Goal: Transaction & Acquisition: Purchase product/service

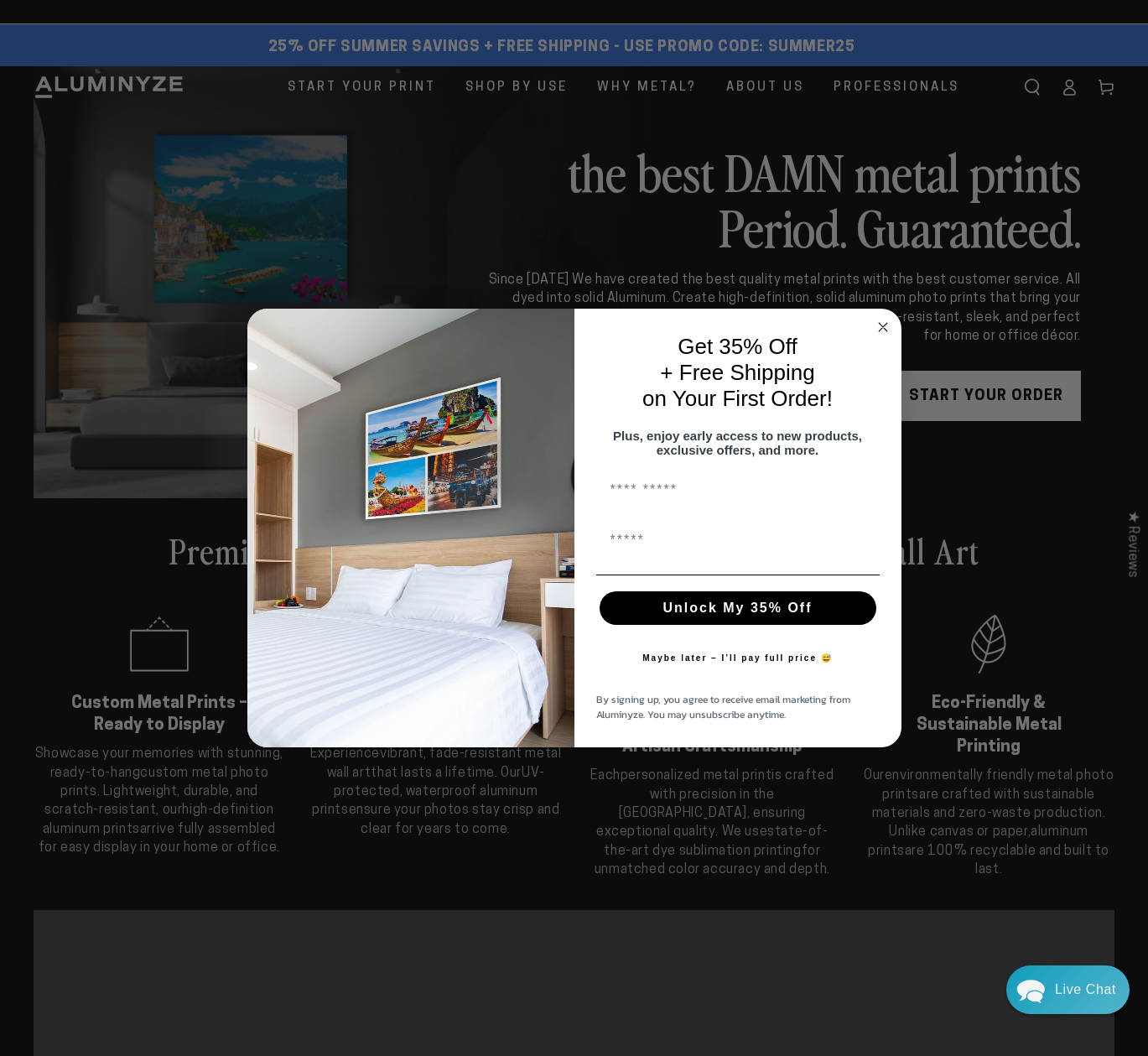
click at [877, 317] on circle "Close dialog" at bounding box center [883, 327] width 19 height 19
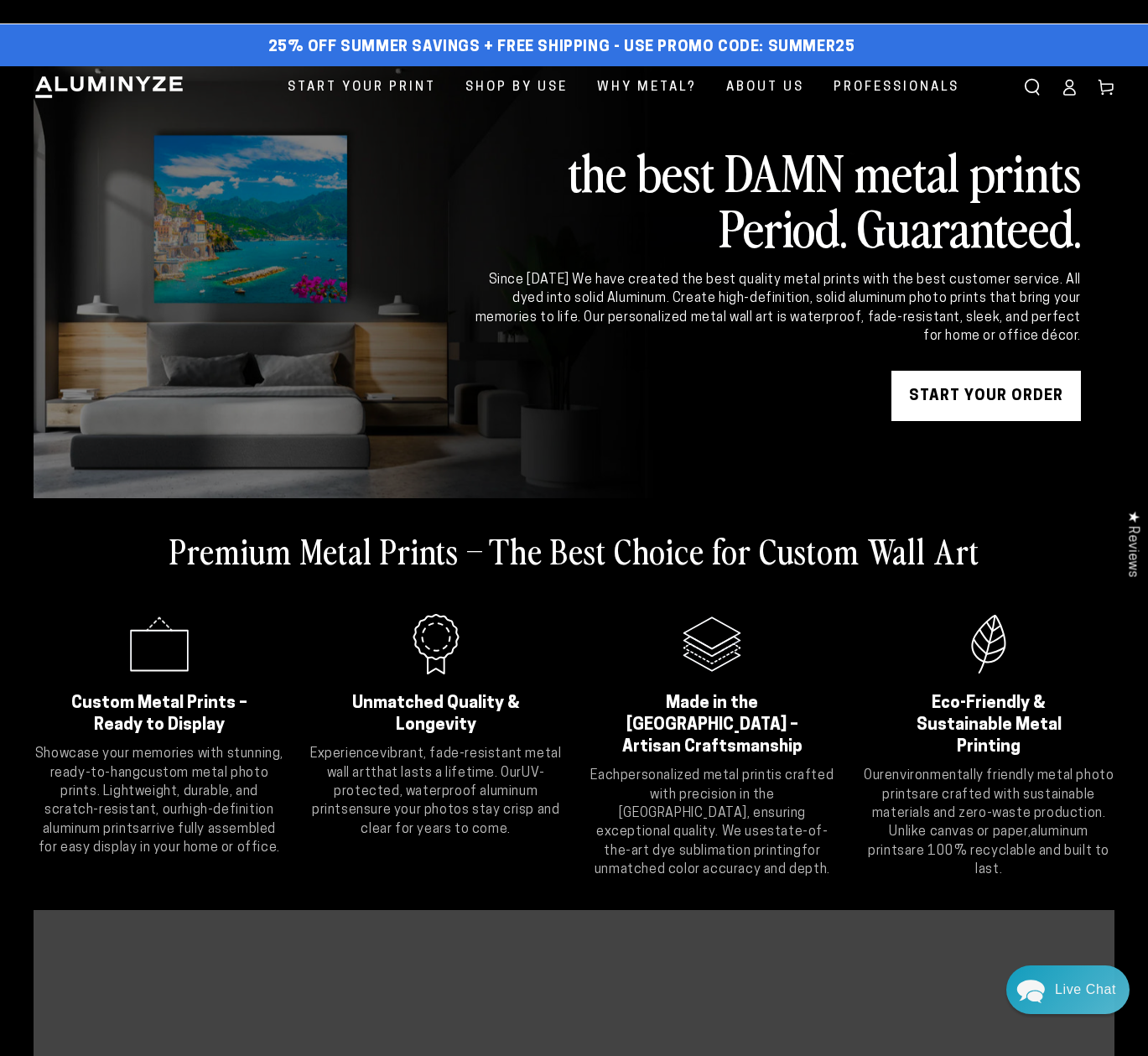
click at [1069, 91] on icon at bounding box center [1069, 87] width 17 height 17
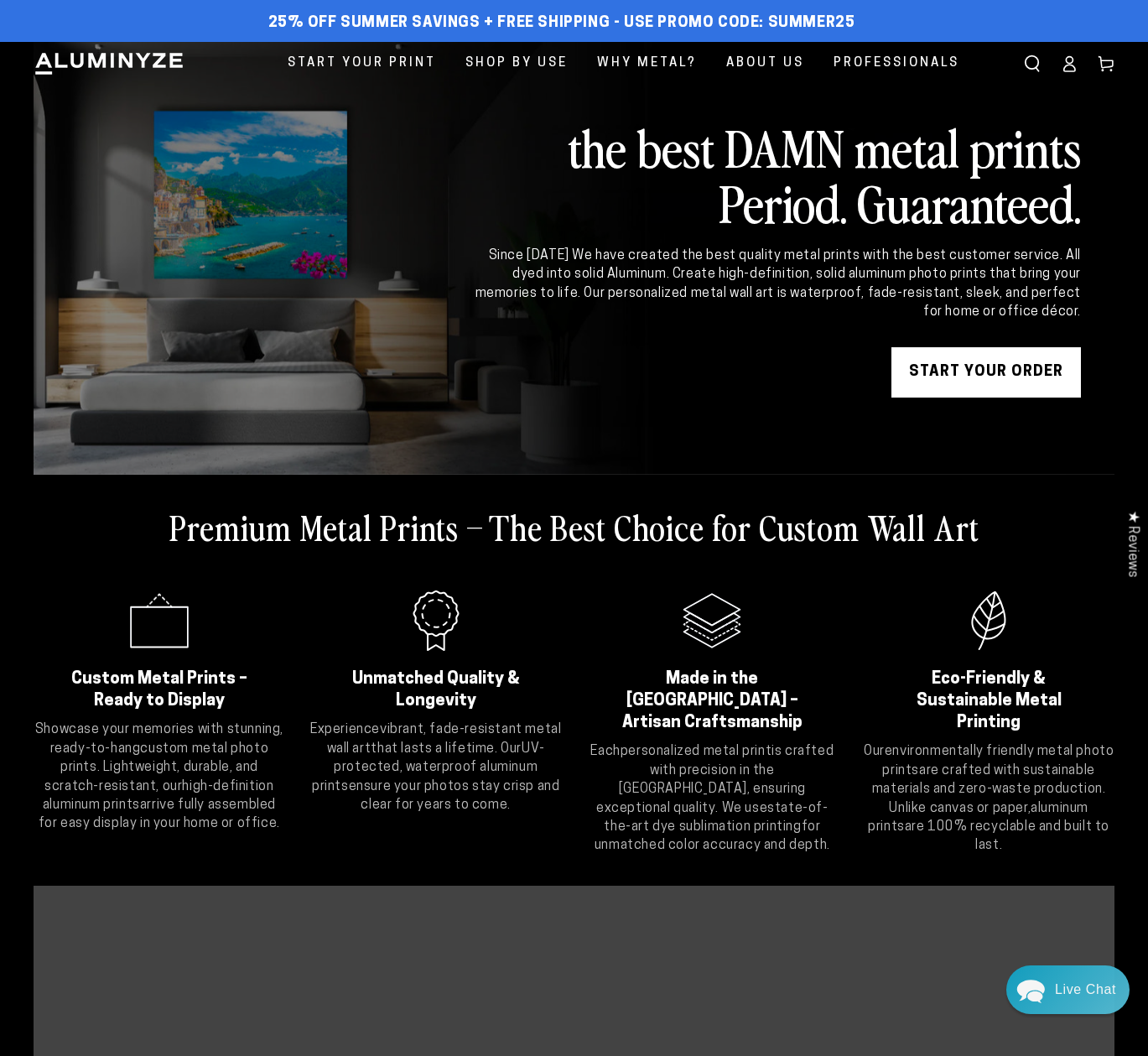
click at [1062, 64] on icon at bounding box center [1069, 63] width 17 height 17
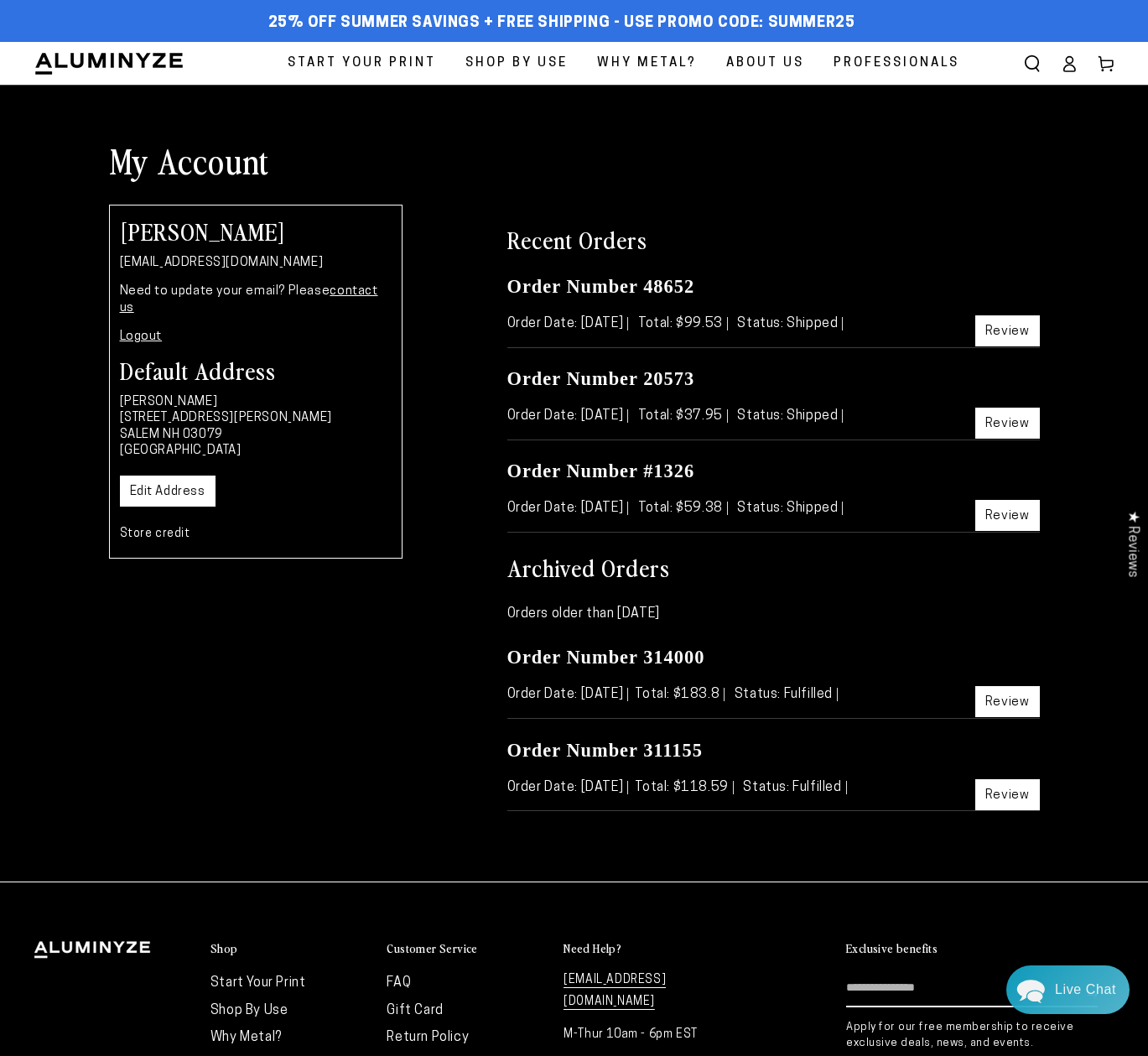
click at [1014, 330] on link "Review" at bounding box center [1006, 331] width 64 height 31
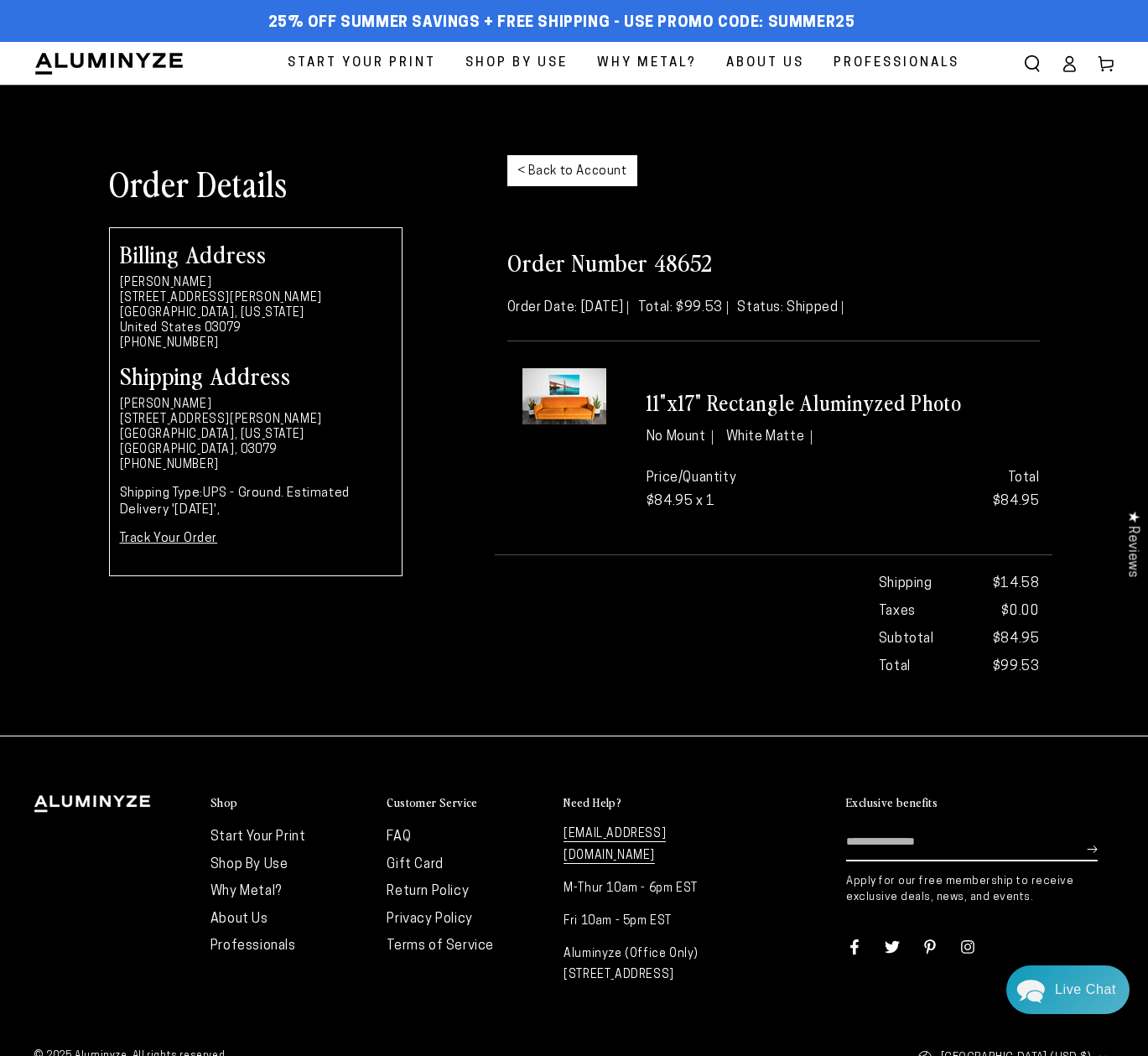
click at [573, 173] on link "< Back to Account" at bounding box center [572, 170] width 130 height 31
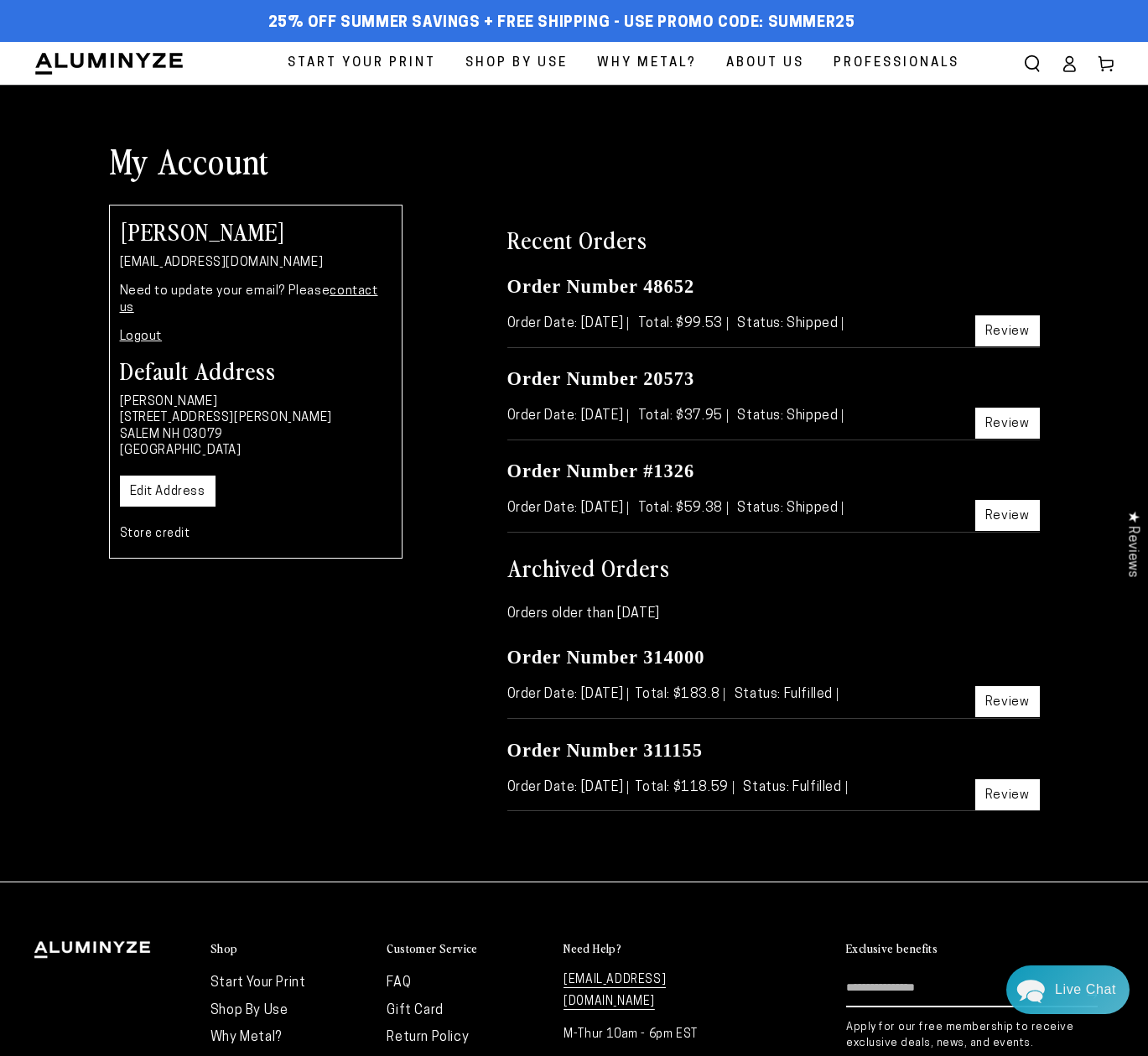
click at [390, 62] on span "Start Your Print" at bounding box center [361, 63] width 149 height 23
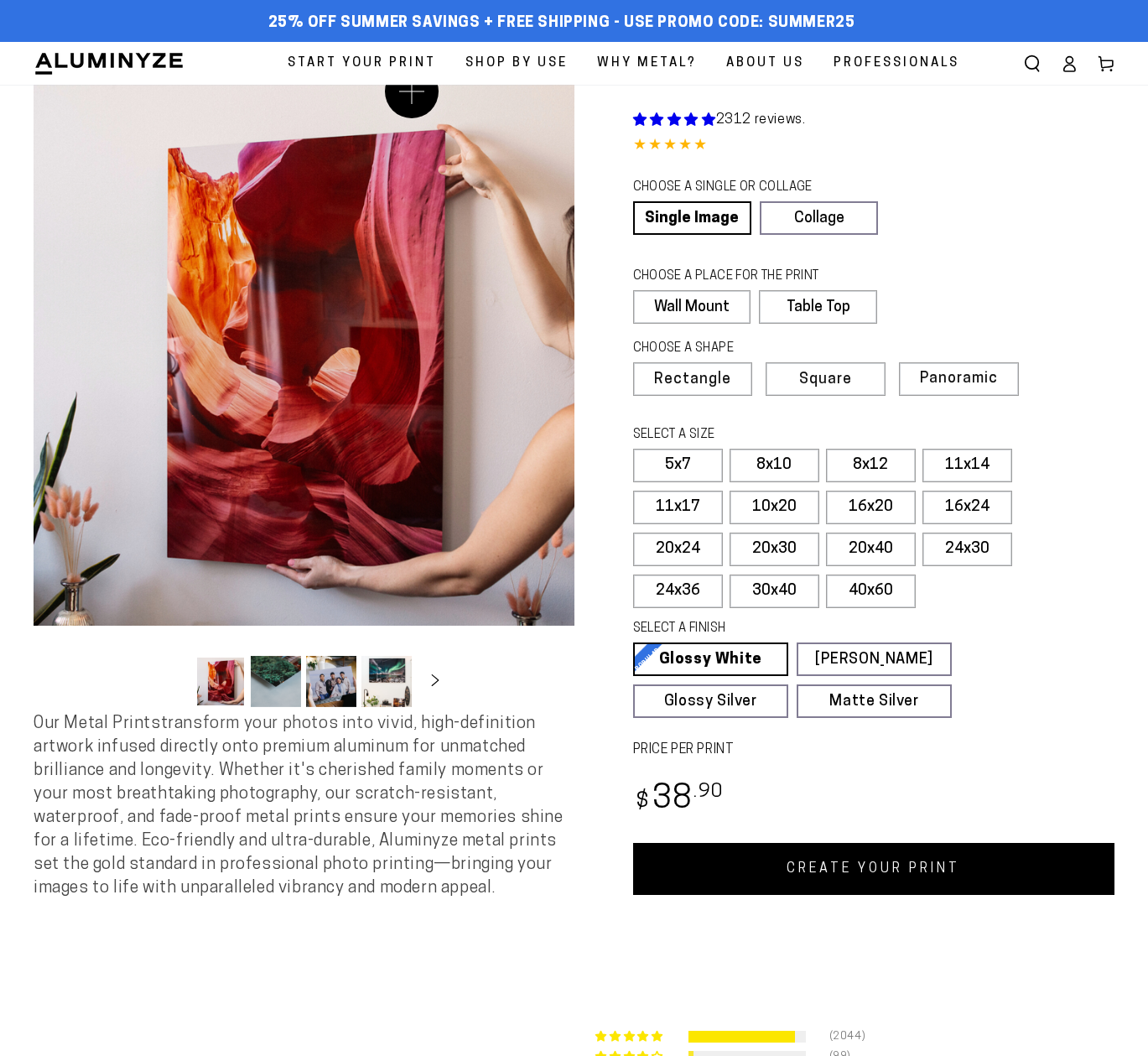
select select "**********"
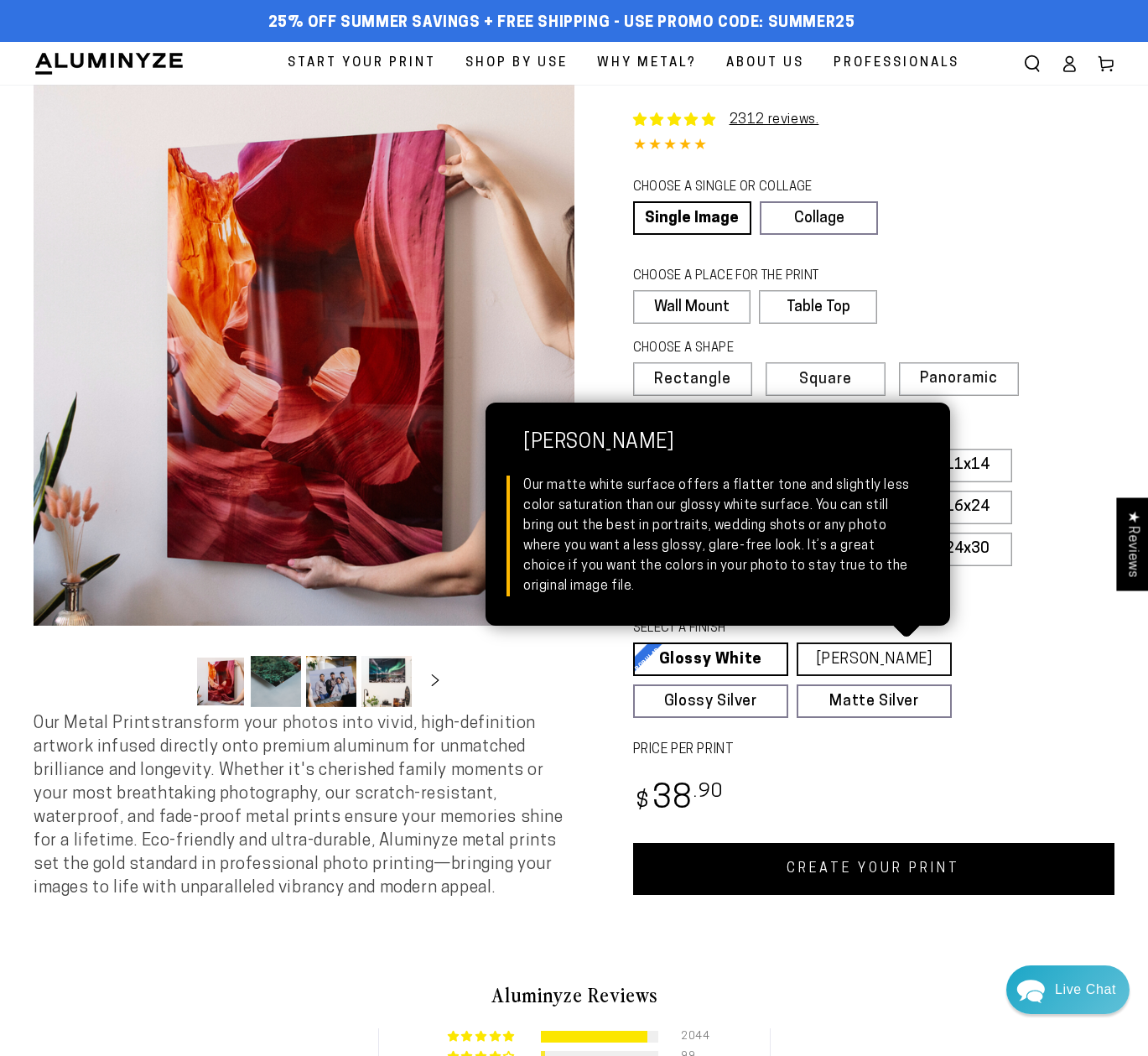
click at [915, 666] on link "Matte White Matte White Our matte white surface offers a flatter tone and sligh…" at bounding box center [874, 659] width 155 height 33
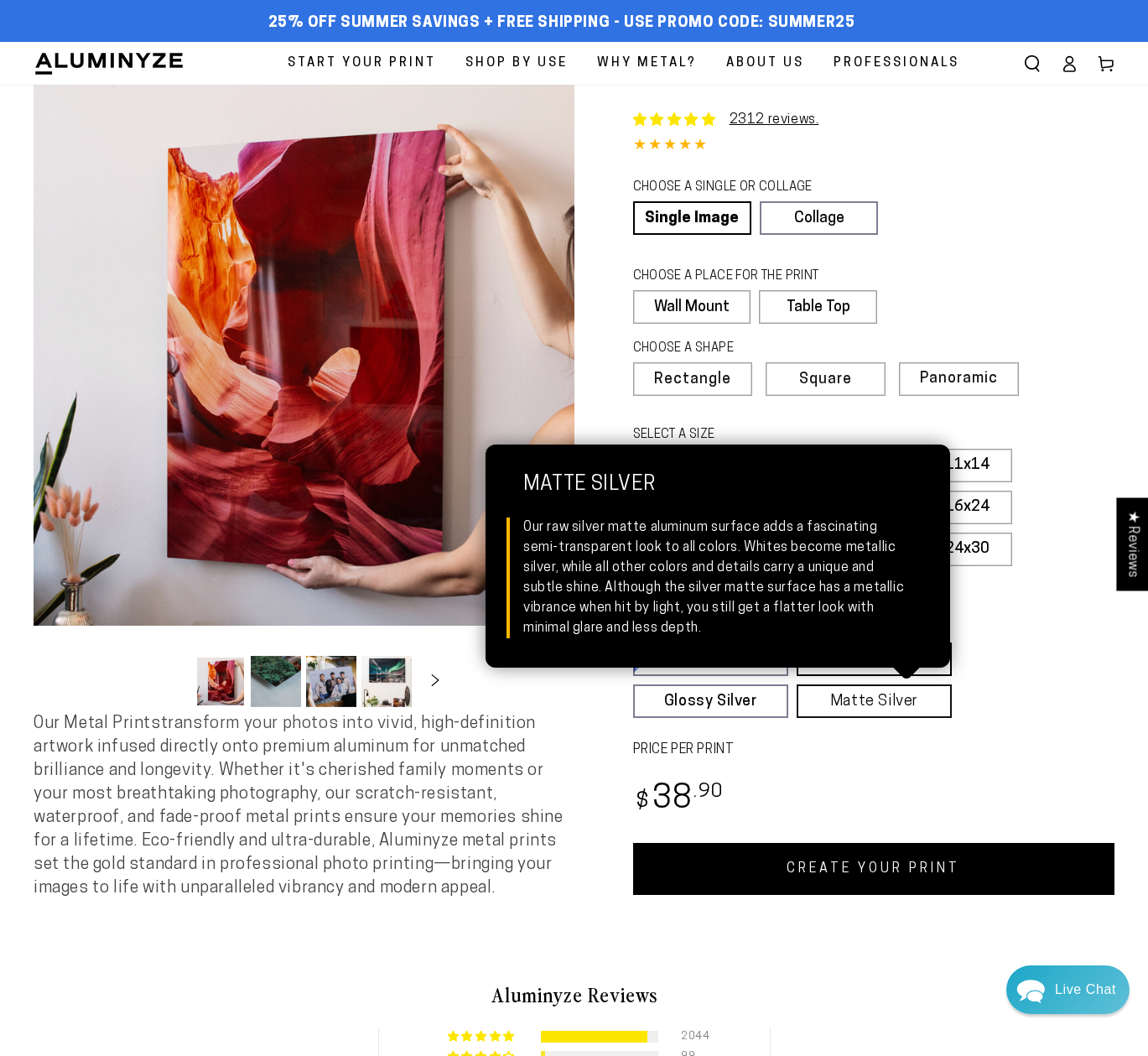
click at [910, 703] on link "Matte Silver Matte Silver Our raw silver matte aluminum surface adds a fascinat…" at bounding box center [874, 701] width 155 height 33
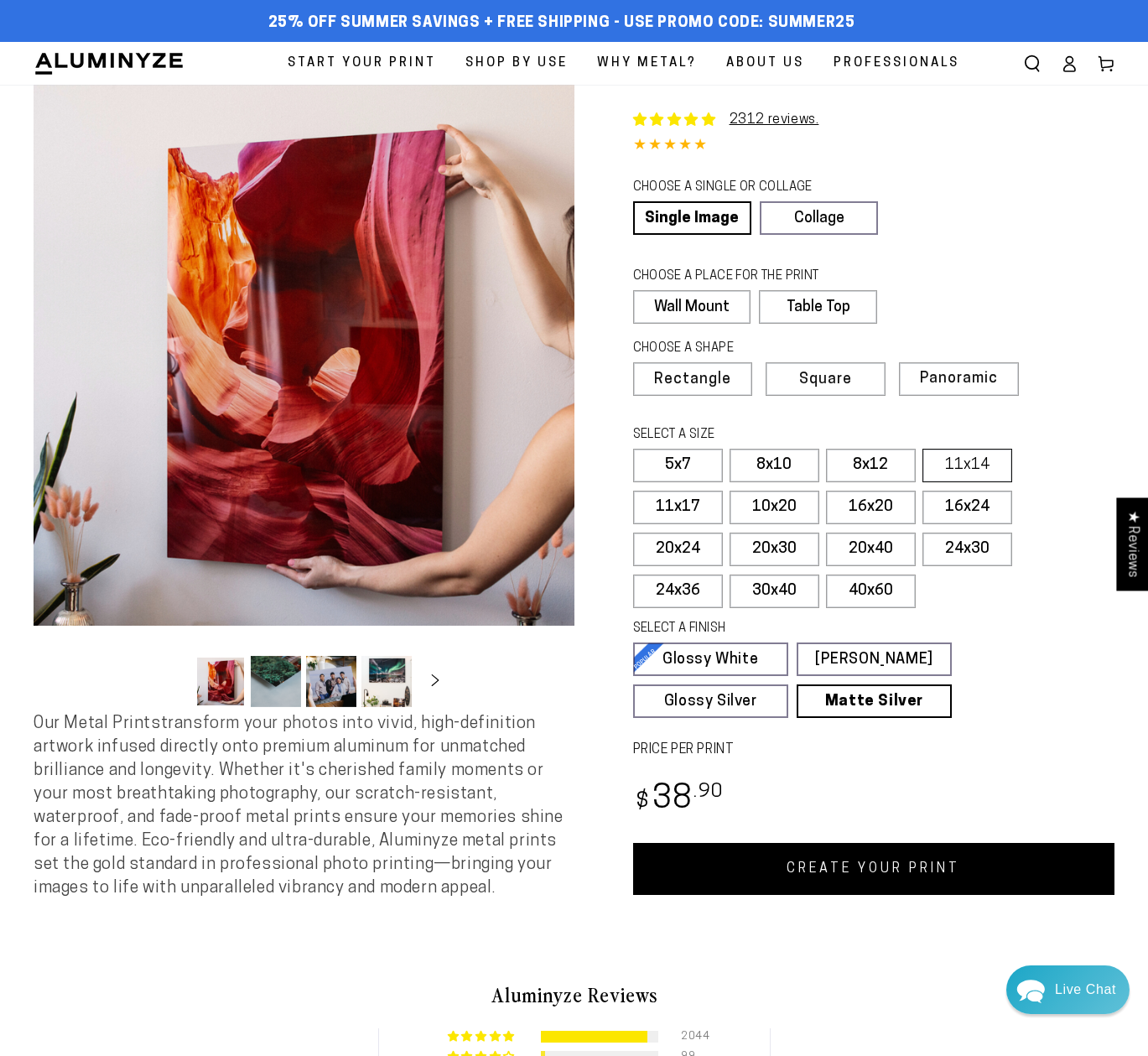
click at [951, 464] on label "11x14" at bounding box center [967, 465] width 90 height 33
click at [798, 375] on label "Square" at bounding box center [824, 379] width 119 height 33
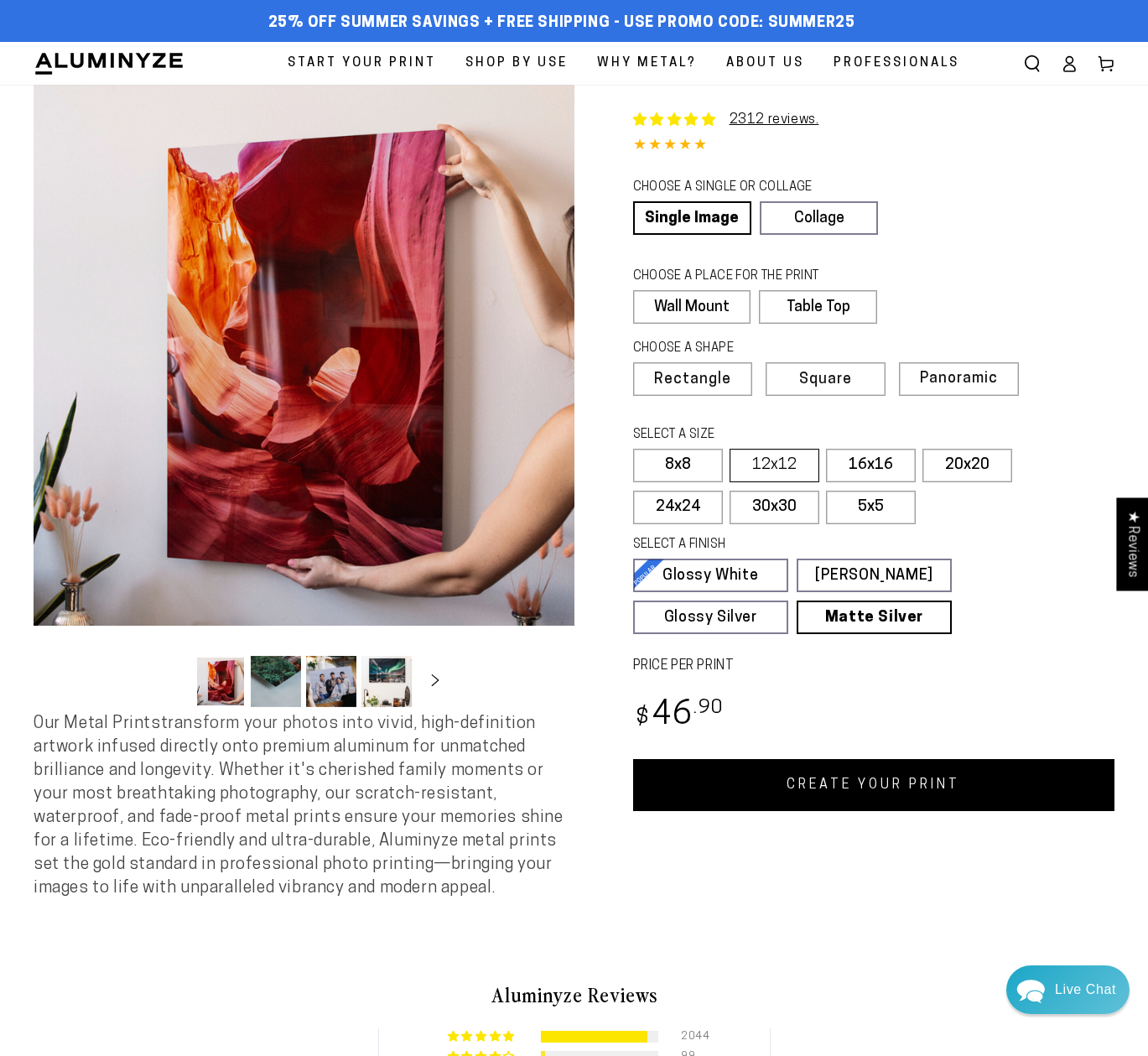
click at [780, 464] on label "12x12" at bounding box center [774, 465] width 90 height 33
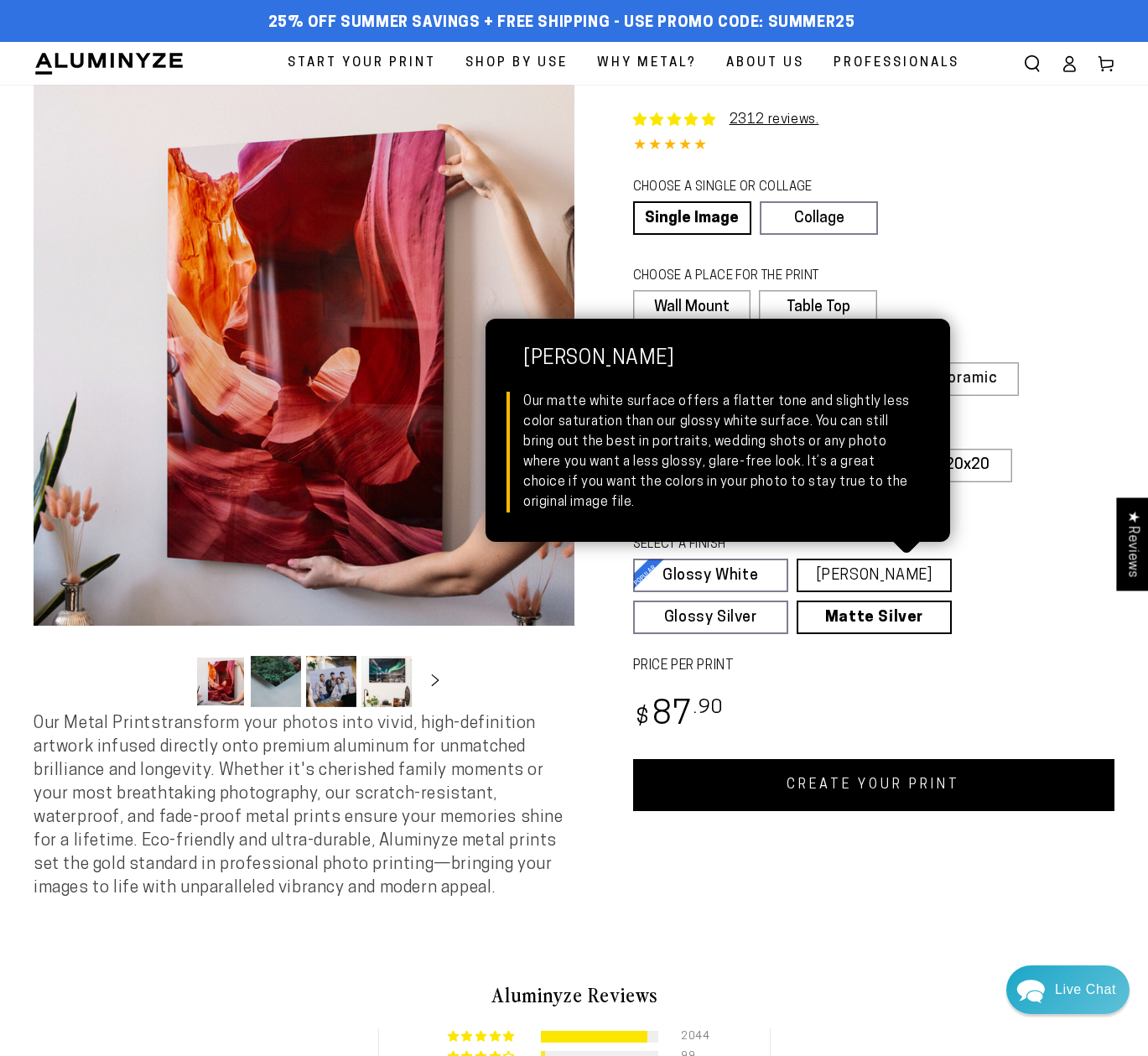
click at [881, 584] on link "Matte White Matte White Our matte white surface offers a flatter tone and sligh…" at bounding box center [874, 575] width 155 height 33
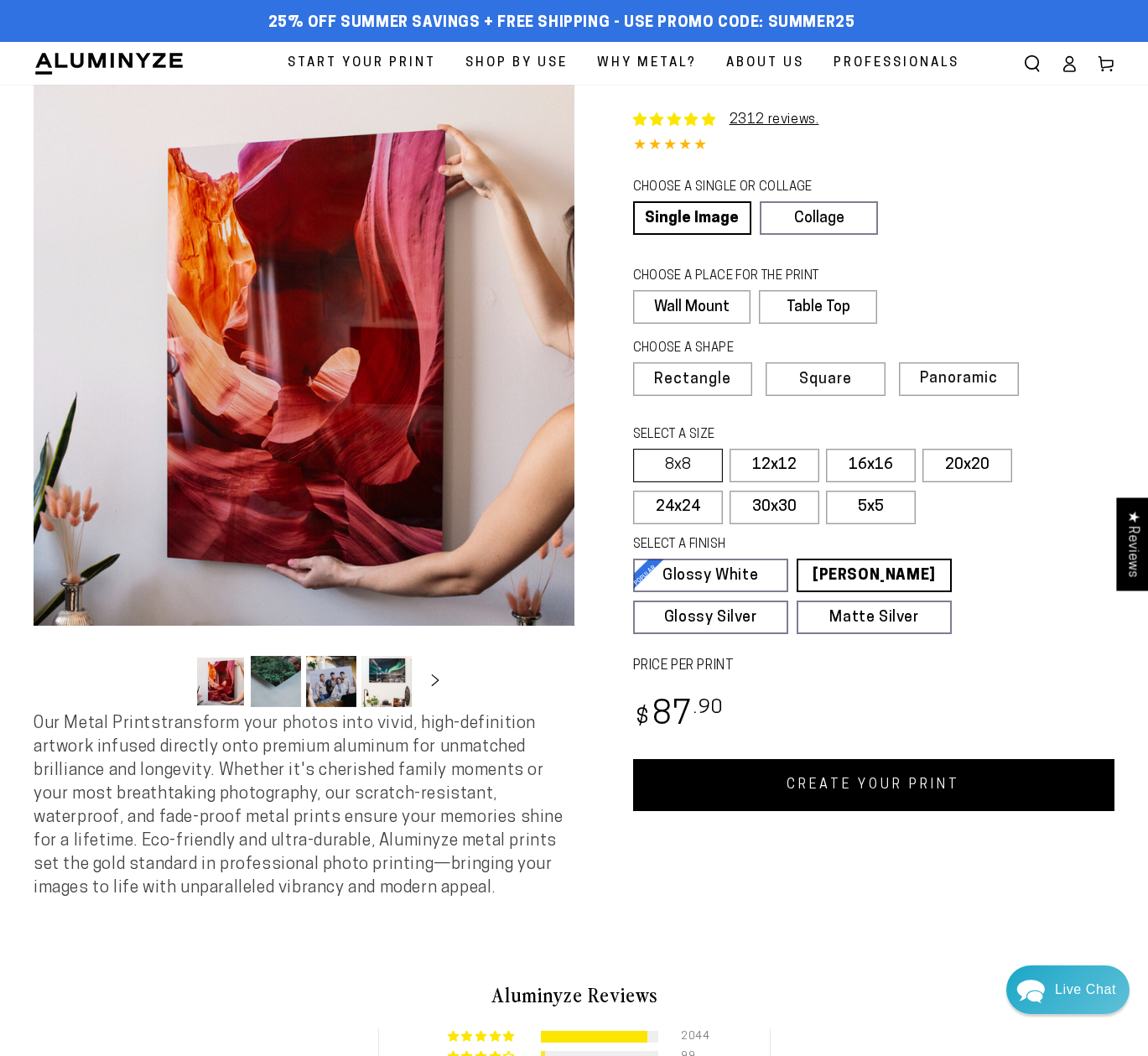
click at [677, 460] on label "8x8" at bounding box center [678, 465] width 90 height 33
click at [849, 501] on label "5x5" at bounding box center [871, 507] width 90 height 33
click at [693, 461] on label "8x8" at bounding box center [678, 465] width 90 height 33
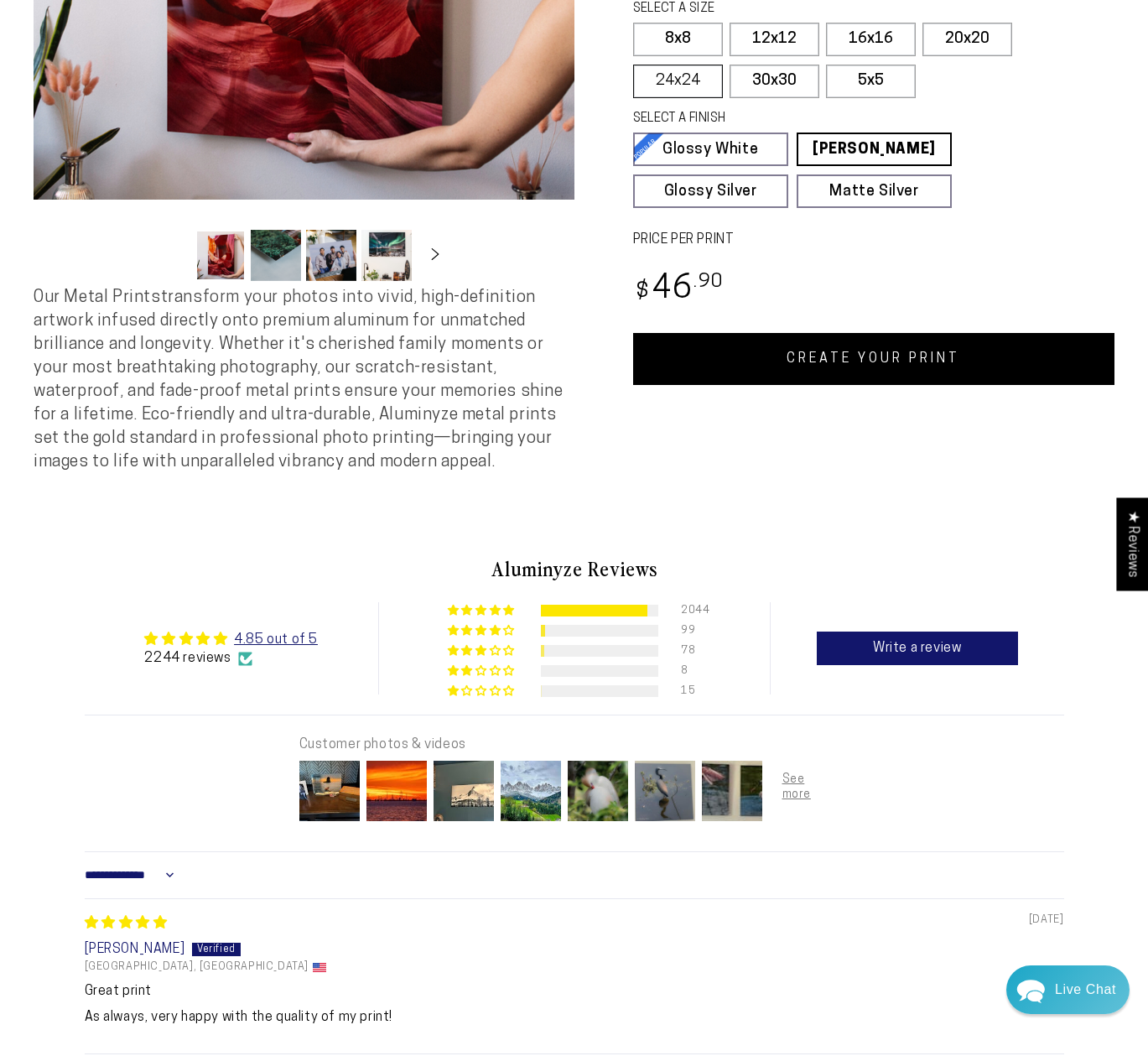
scroll to position [356, 0]
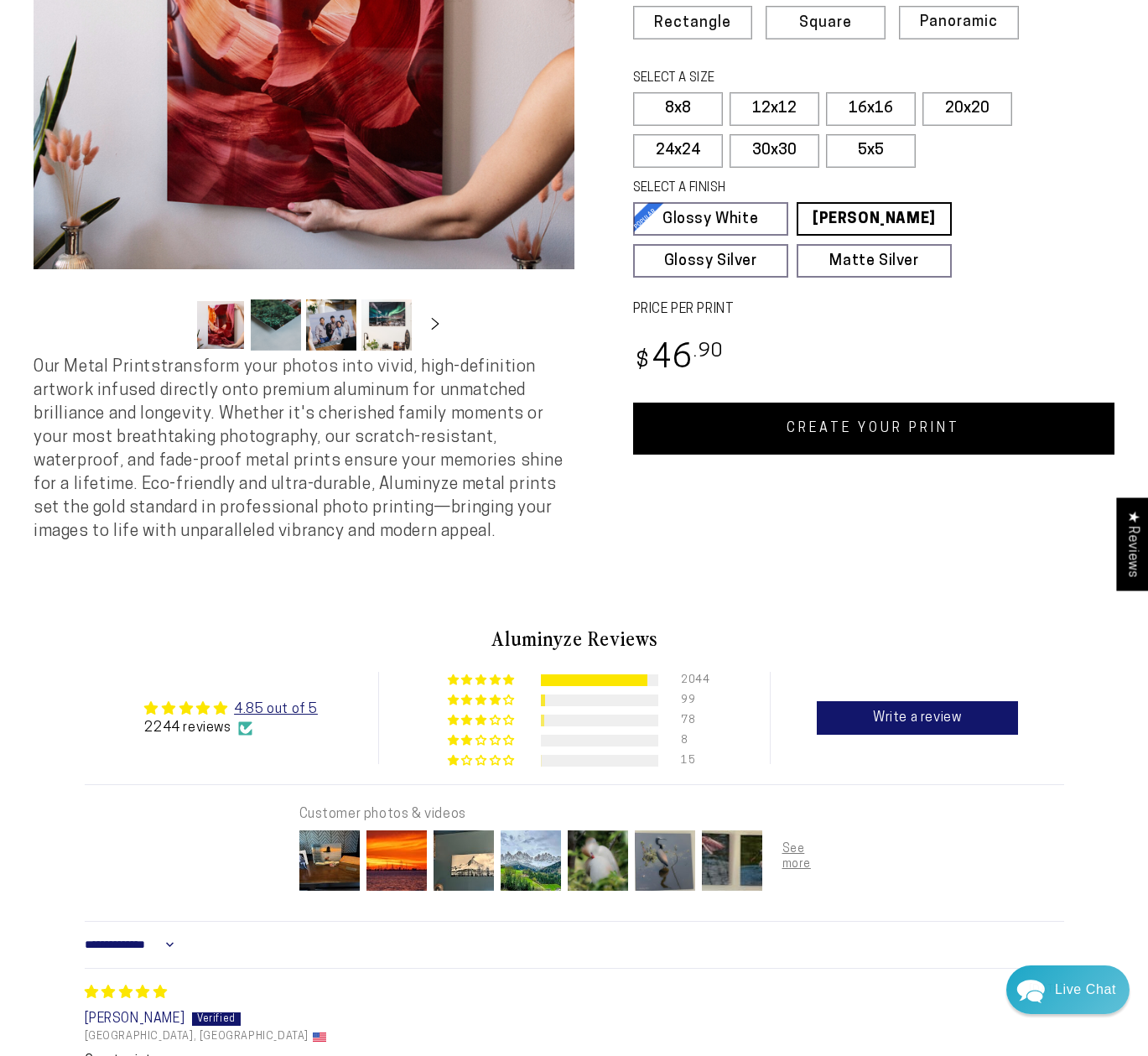
click at [717, 441] on link "CREATE YOUR PRINT" at bounding box center [874, 428] width 483 height 52
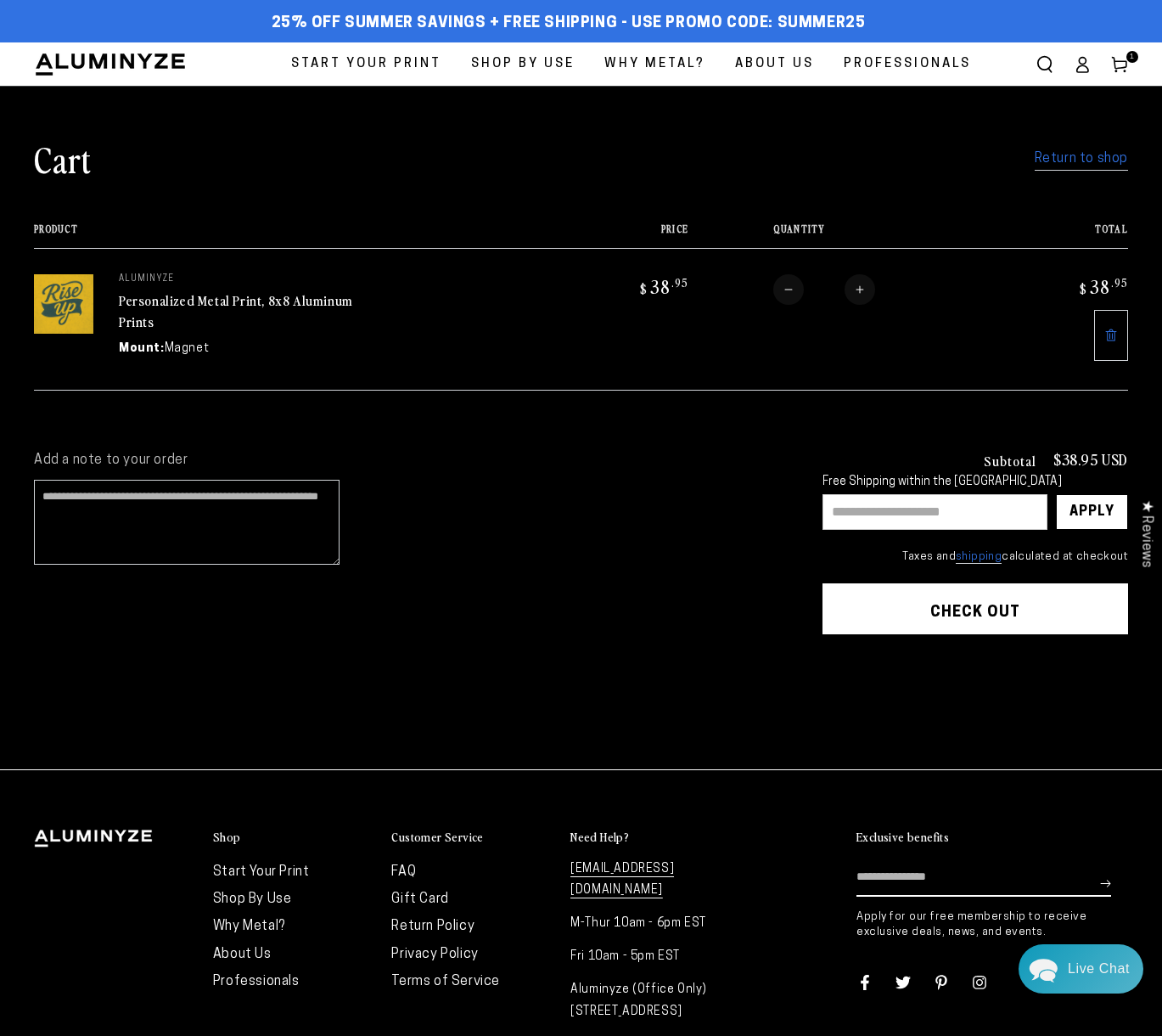
click at [1072, 154] on link "Return to shop" at bounding box center [1081, 159] width 93 height 25
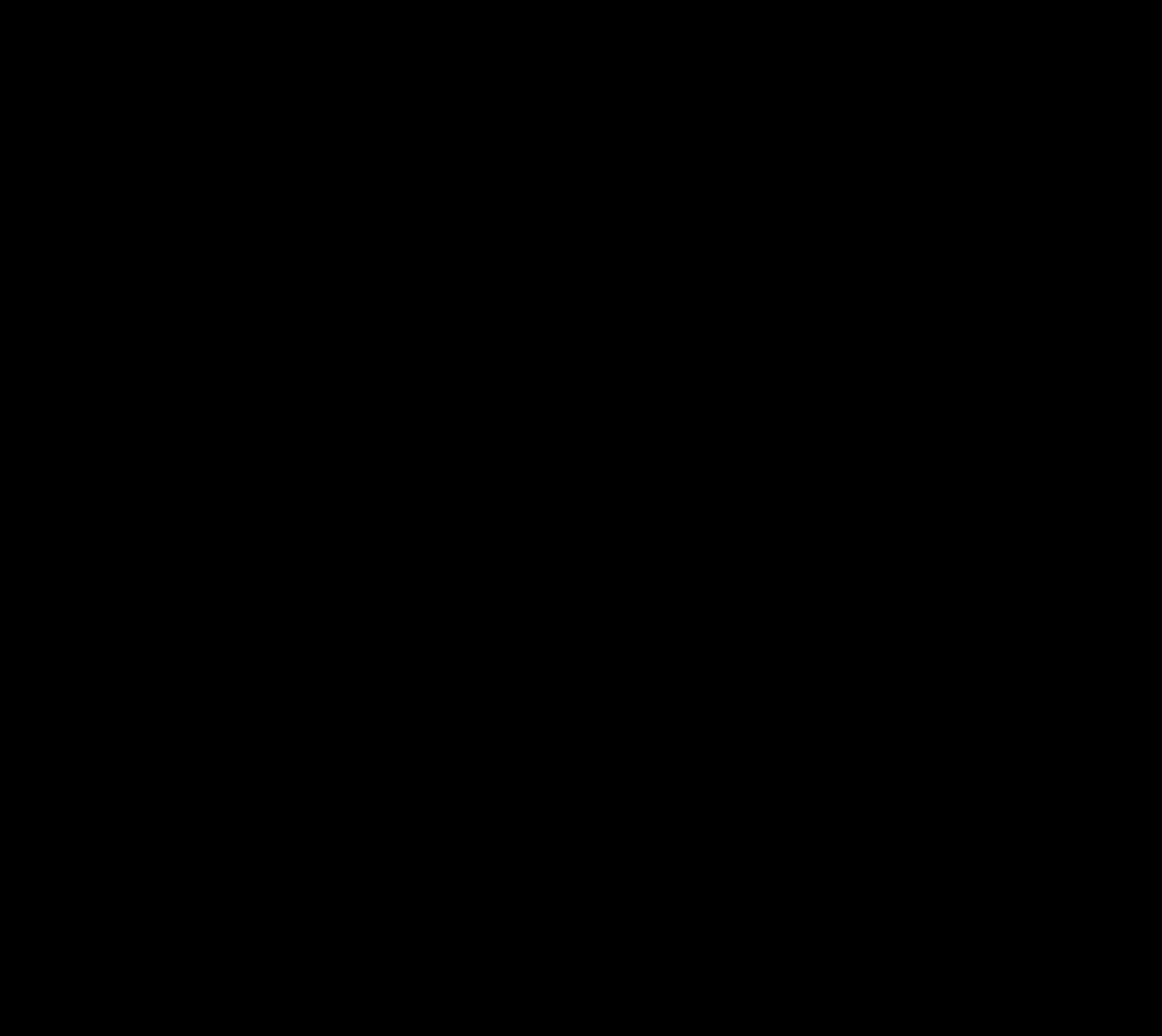
select select "**********"
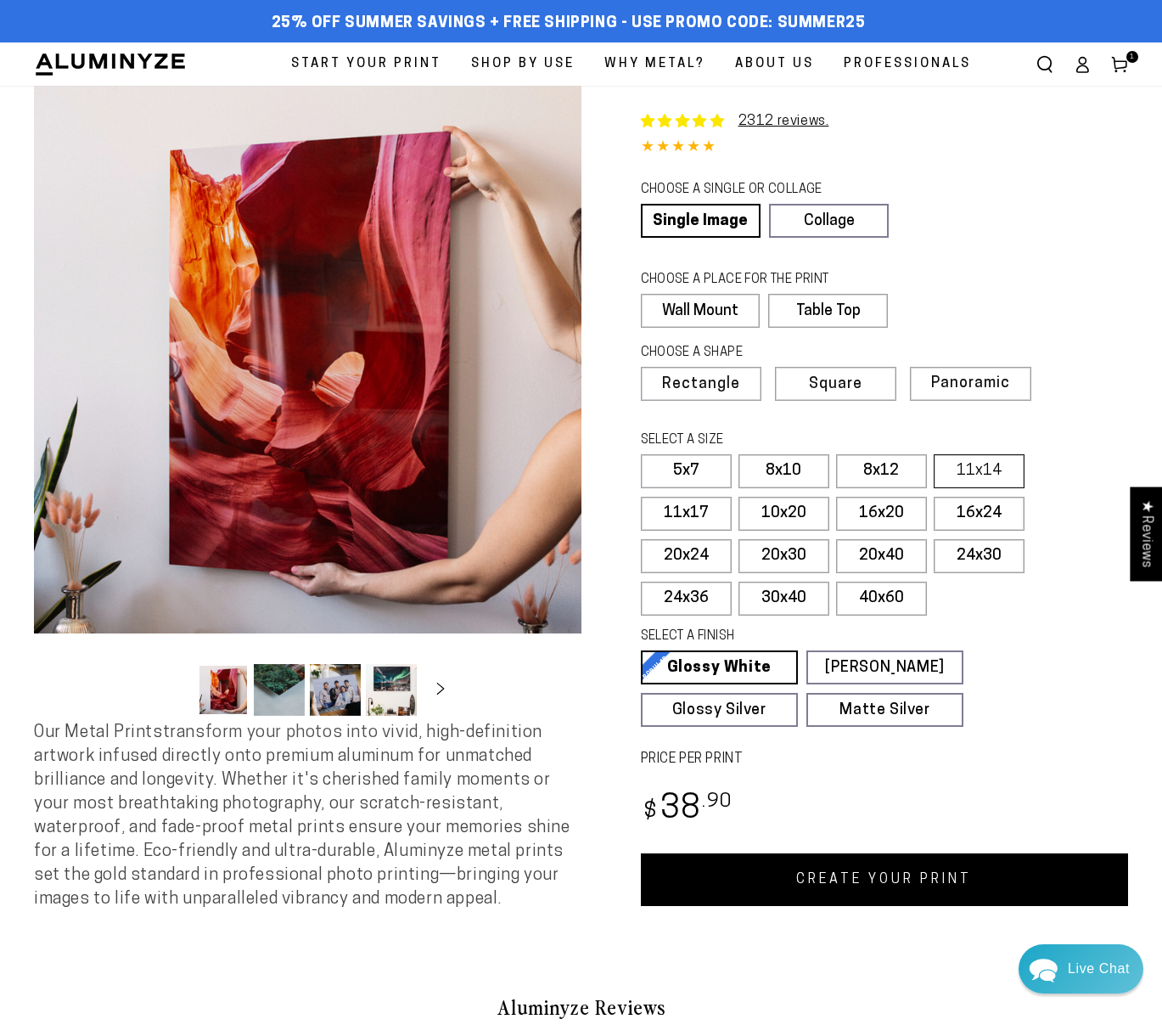
click at [959, 477] on label "11x14" at bounding box center [979, 471] width 91 height 34
click at [773, 891] on link "CREATE YOUR PRINT" at bounding box center [884, 879] width 488 height 53
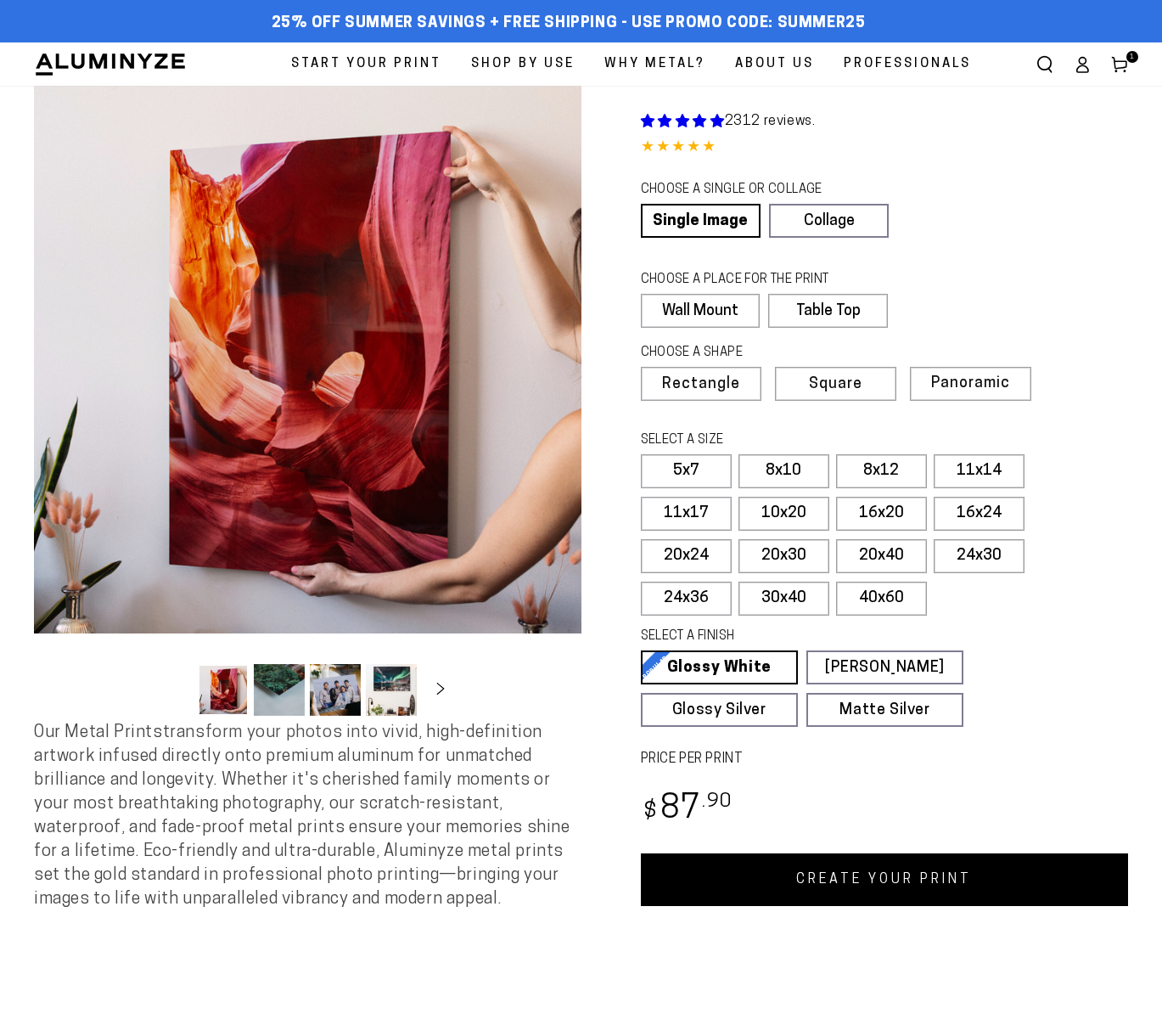
select select "**********"
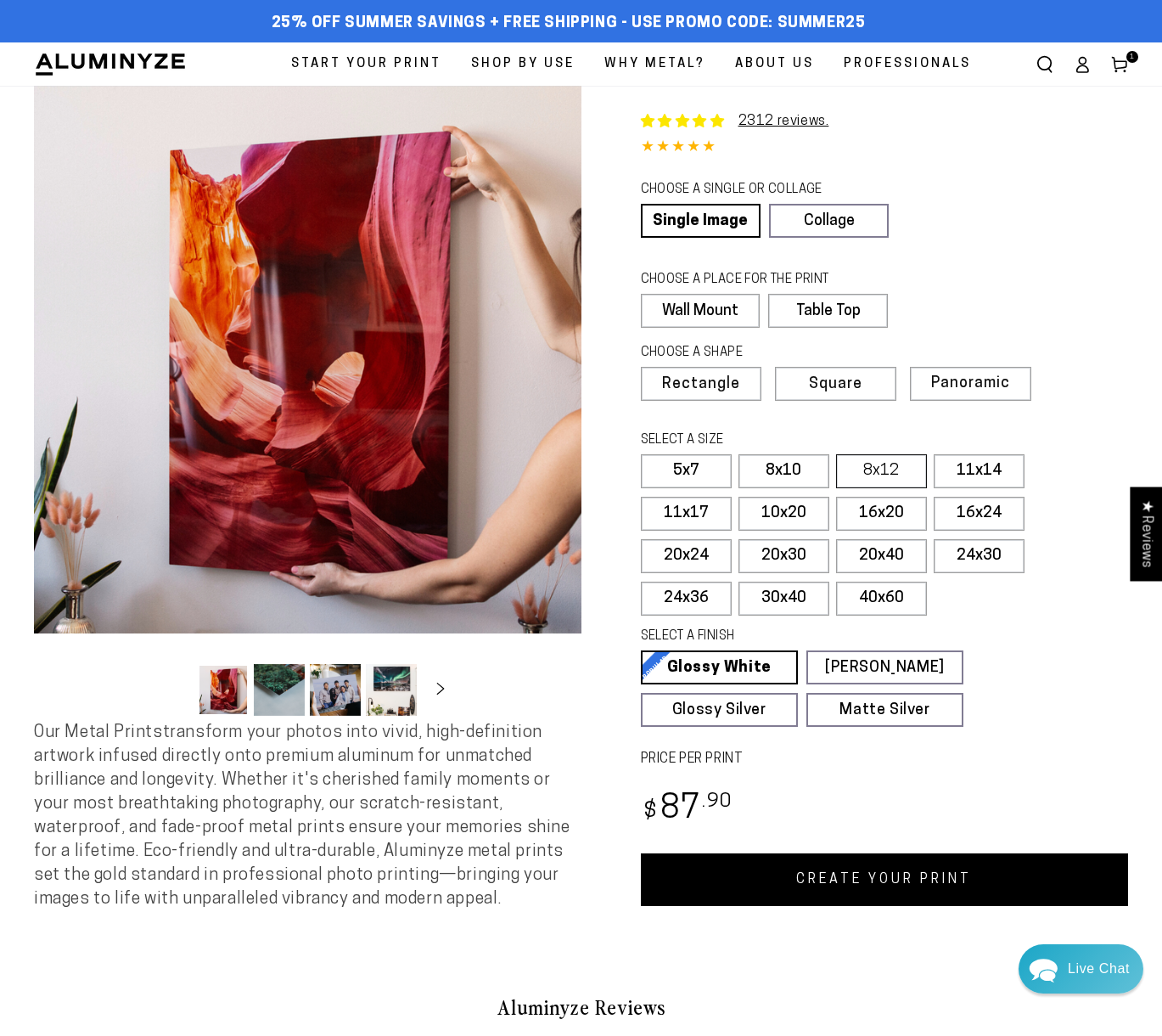
click at [884, 471] on label "8x12" at bounding box center [882, 471] width 91 height 34
click at [908, 893] on link "CREATE YOUR PRINT" at bounding box center [884, 879] width 488 height 53
